Goal: Task Accomplishment & Management: Manage account settings

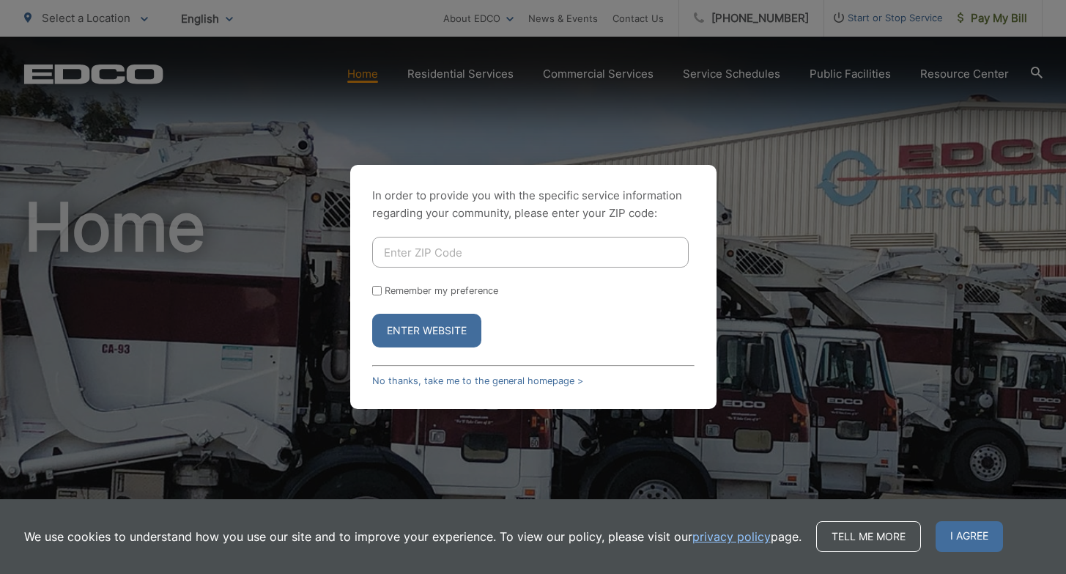
click at [538, 247] on input "Enter ZIP Code" at bounding box center [530, 252] width 316 height 31
type input "92020"
click at [440, 333] on button "Enter Website" at bounding box center [426, 331] width 109 height 34
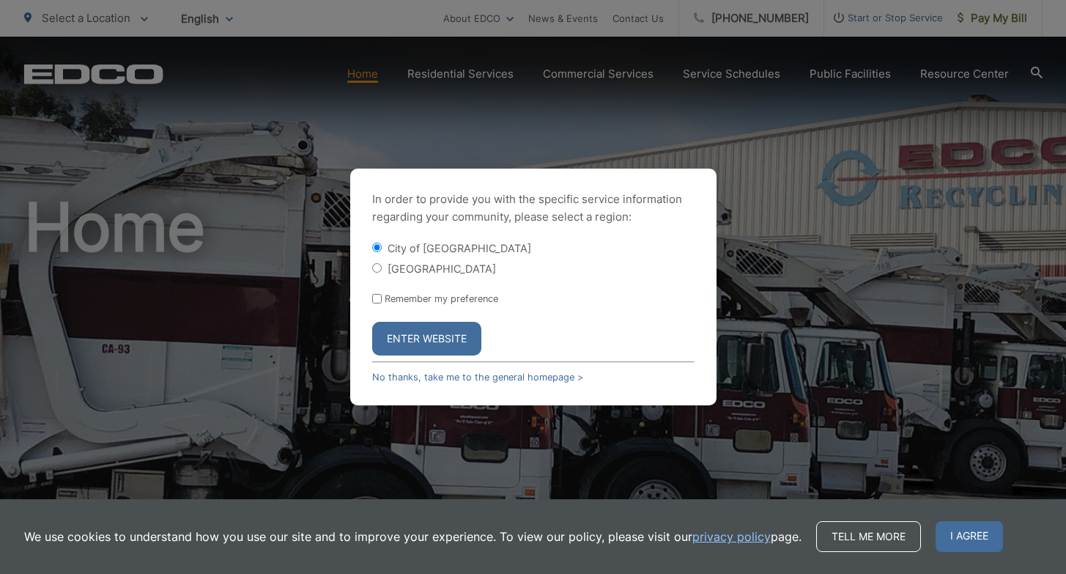
click at [440, 333] on button "Enter Website" at bounding box center [426, 339] width 109 height 34
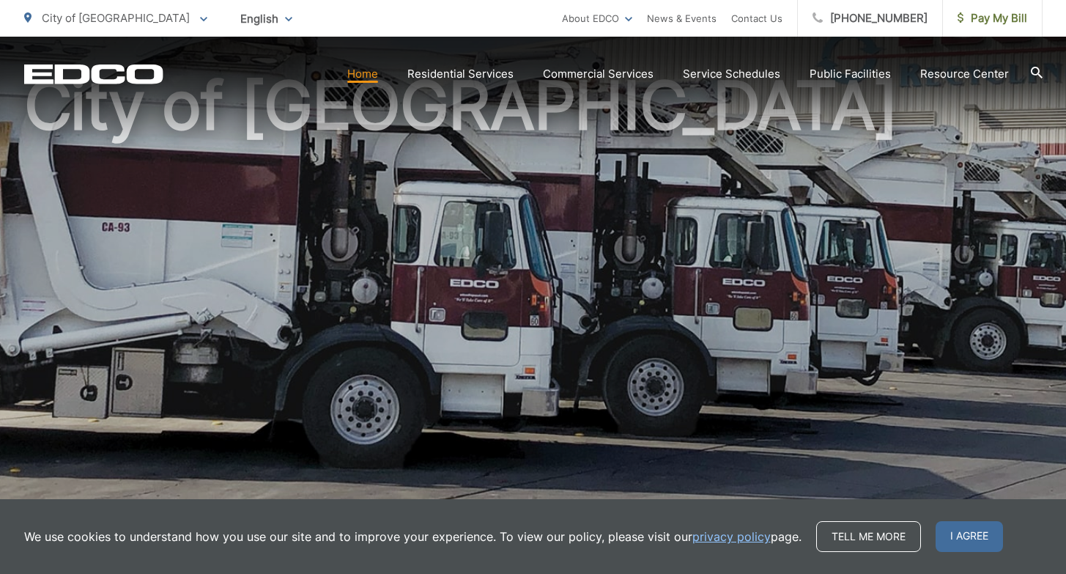
scroll to position [123, 0]
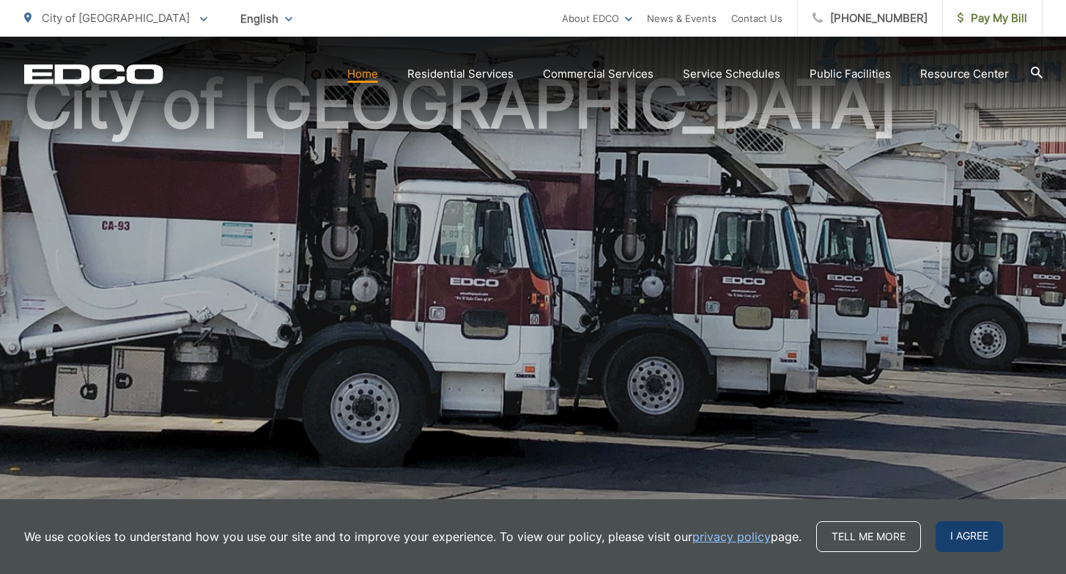
click at [960, 537] on span "I agree" at bounding box center [968, 536] width 67 height 31
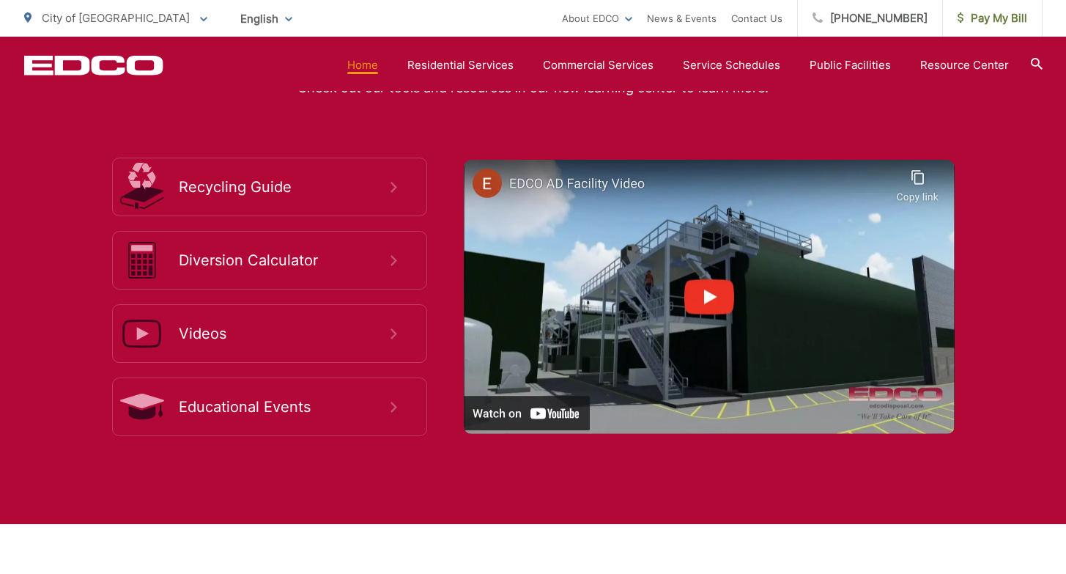
scroll to position [2706, 0]
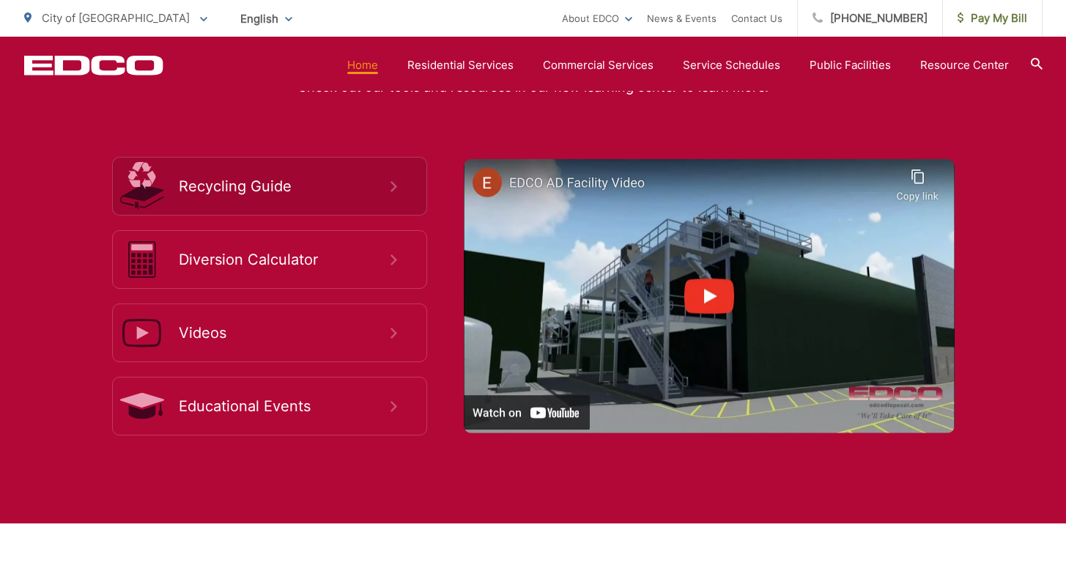
click at [323, 190] on span "Recycling Guide" at bounding box center [285, 186] width 212 height 18
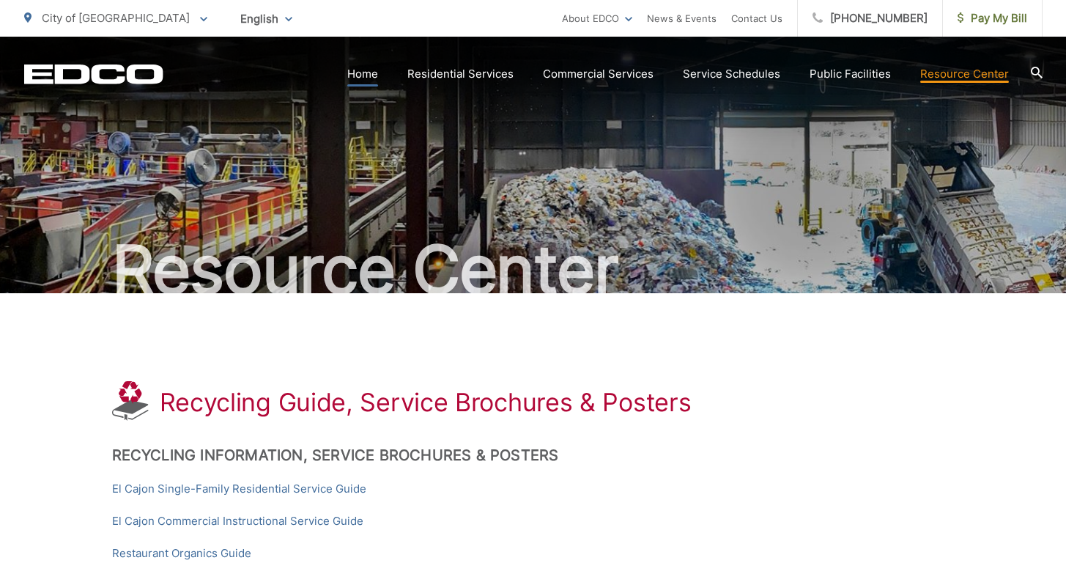
click at [370, 76] on link "Home" at bounding box center [362, 74] width 31 height 18
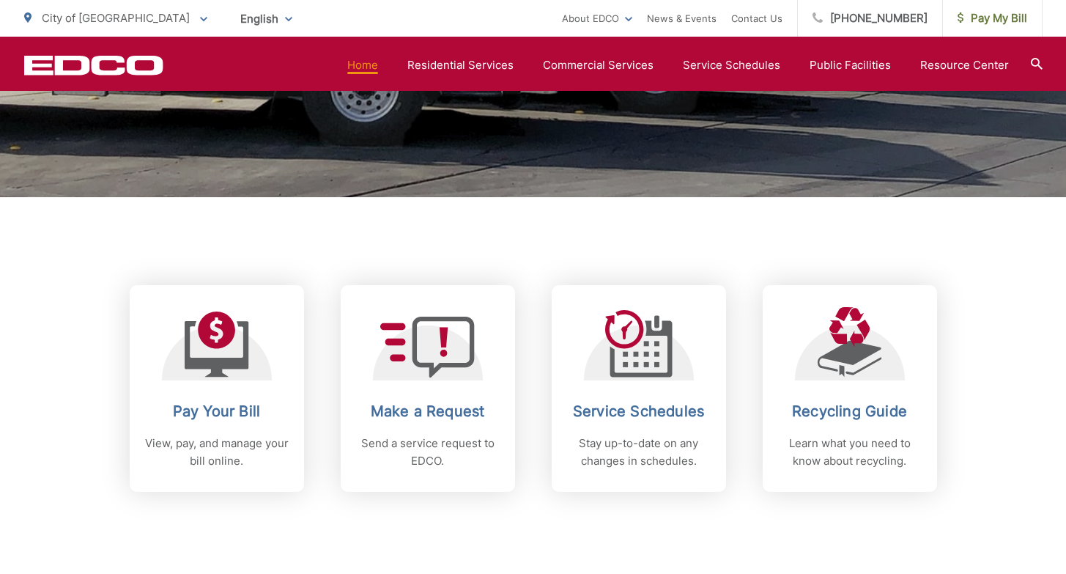
scroll to position [448, 0]
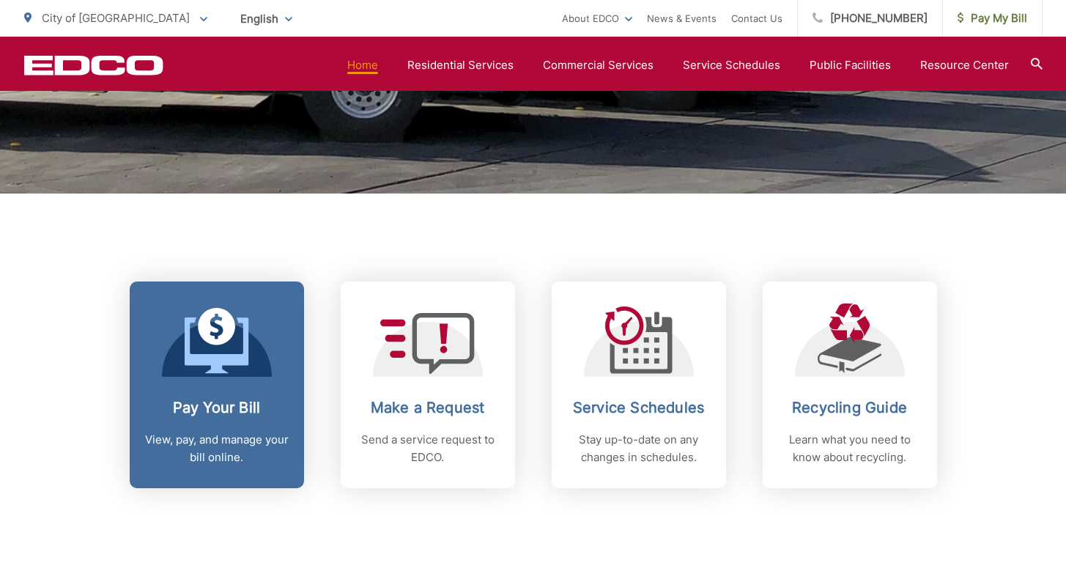
click at [219, 431] on p "View, pay, and manage your bill online." at bounding box center [216, 448] width 145 height 35
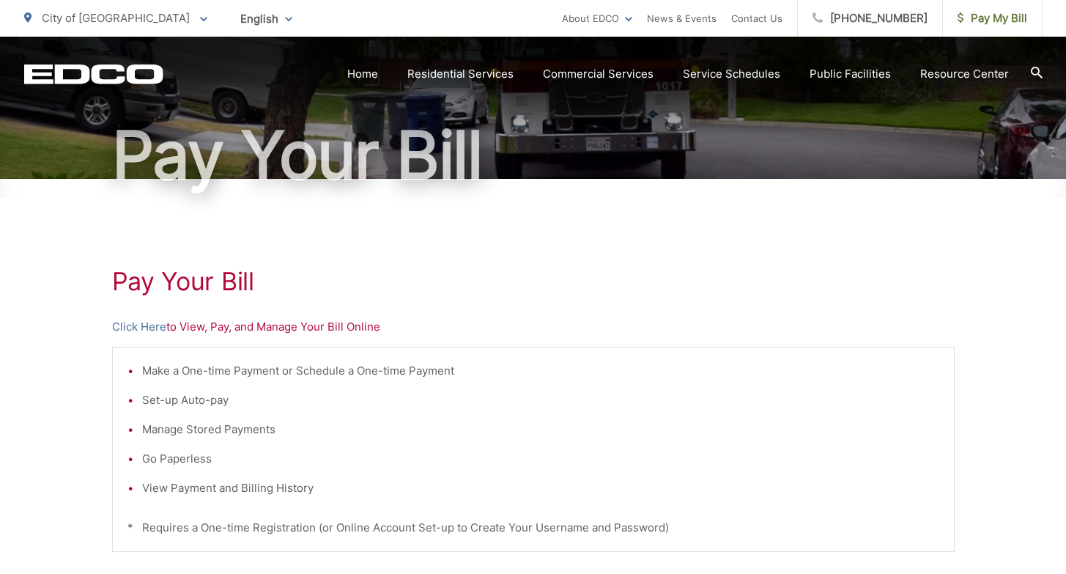
scroll to position [116, 0]
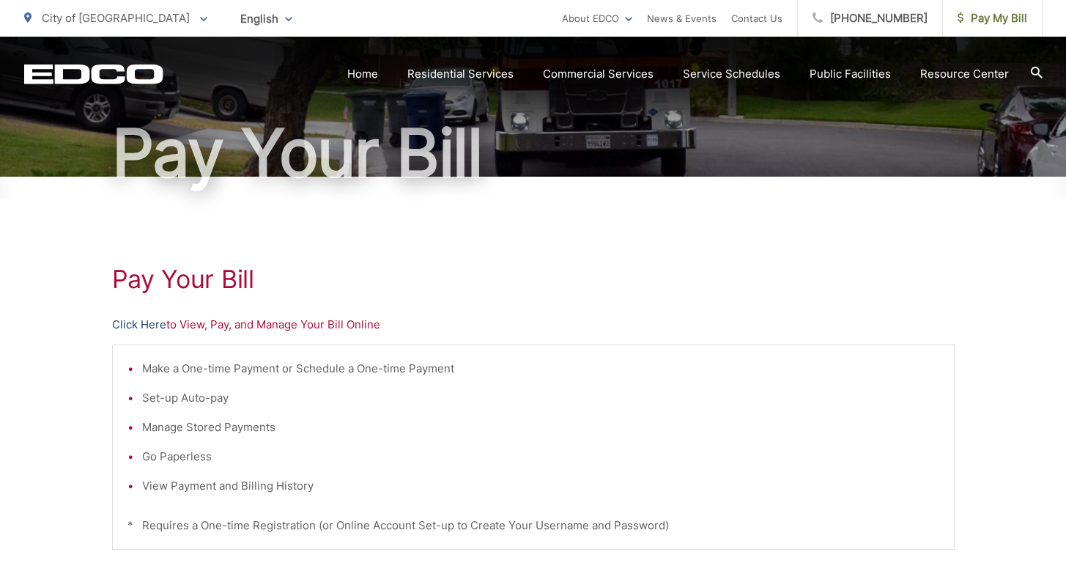
click at [146, 327] on link "Click Here" at bounding box center [139, 325] width 54 height 18
